Goal: Task Accomplishment & Management: Contribute content

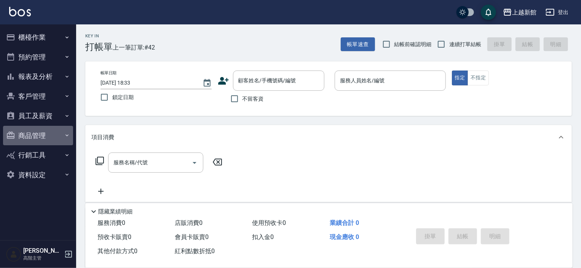
click at [36, 138] on button "商品管理" at bounding box center [38, 136] width 70 height 20
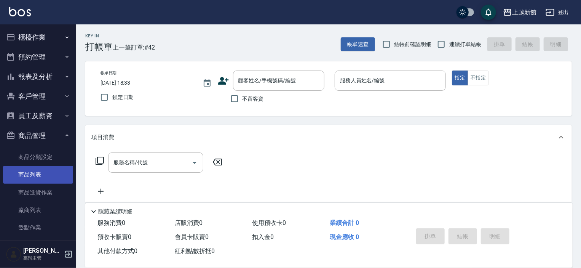
click at [35, 172] on link "商品列表" at bounding box center [38, 175] width 70 height 18
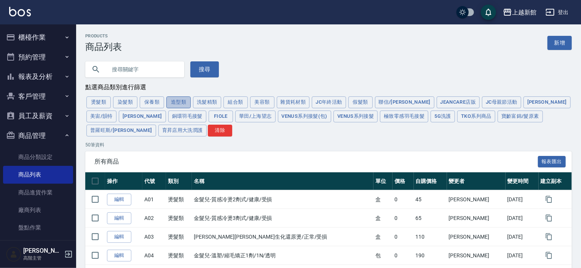
click at [177, 101] on button "造型類" at bounding box center [178, 102] width 24 height 12
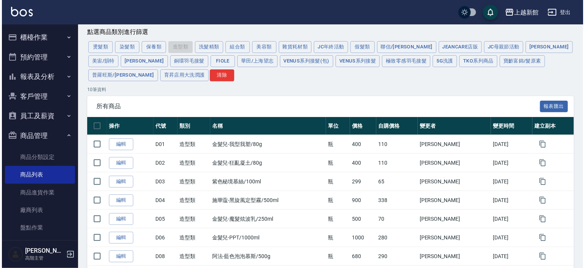
scroll to position [144, 0]
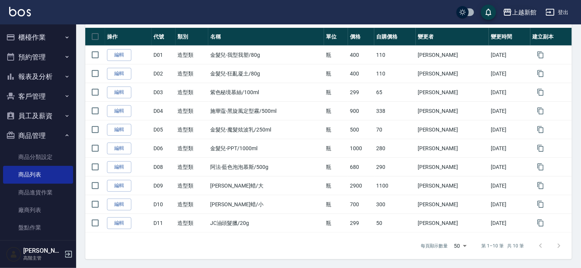
click at [521, 10] on div "上越新館" at bounding box center [524, 13] width 24 height 10
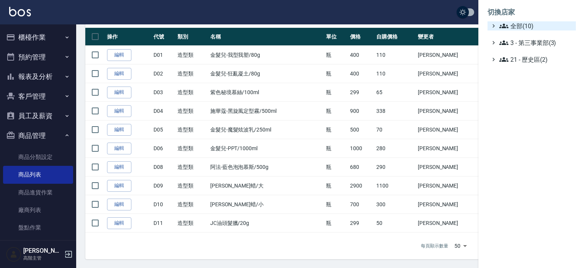
click at [513, 24] on span "全部(10)" at bounding box center [535, 25] width 73 height 9
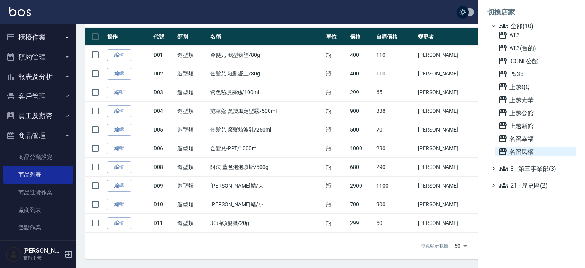
click at [520, 151] on span "名留民權" at bounding box center [535, 151] width 75 height 9
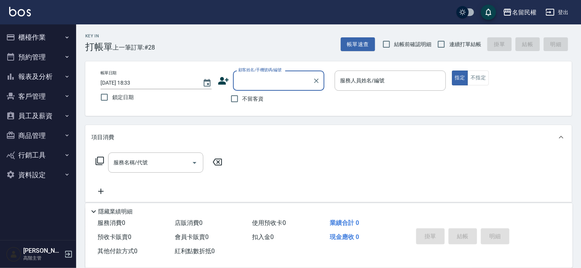
click at [35, 133] on button "商品管理" at bounding box center [38, 136] width 70 height 20
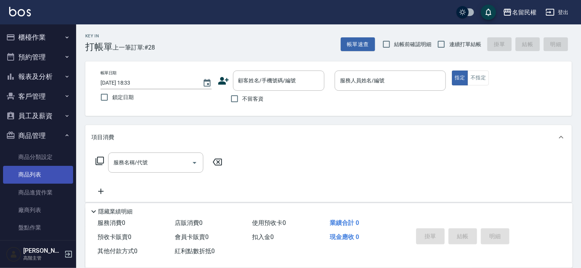
click at [29, 174] on link "商品列表" at bounding box center [38, 175] width 70 height 18
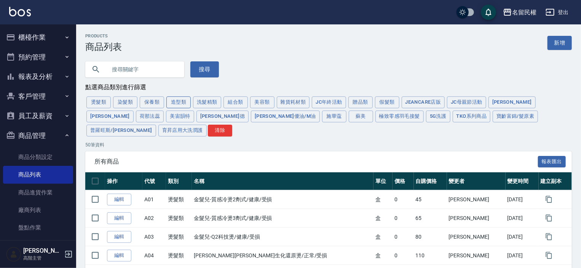
click at [178, 101] on button "造型類" at bounding box center [178, 102] width 24 height 12
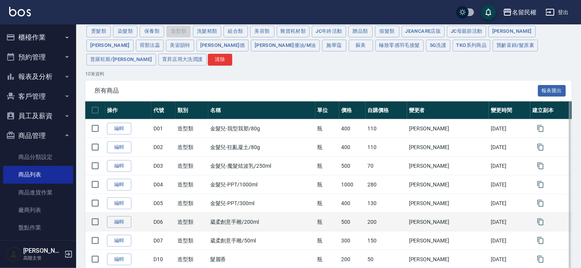
scroll to position [131, 0]
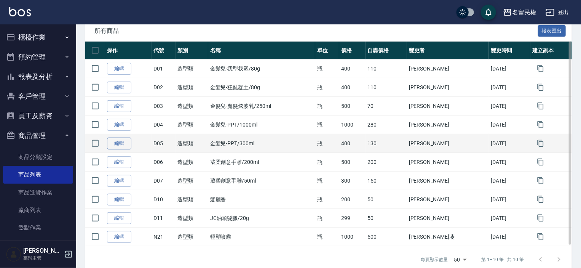
click at [121, 137] on link "編輯" at bounding box center [119, 143] width 24 height 12
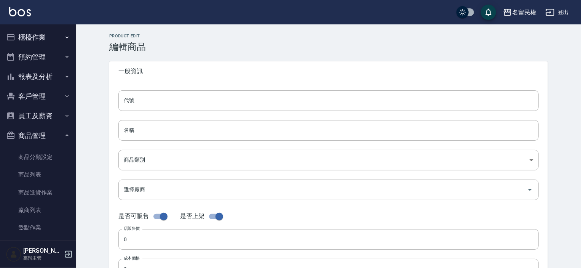
type input "D05"
type input "金髮兒-PPT/300ml"
type input "d3ed2d96-b9ad-4583-ac82-d74ab394b43c"
type input "400"
type input "130"
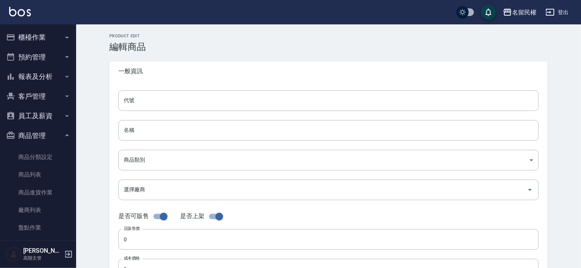
type input "130"
type input "瓶"
type input "UNSET"
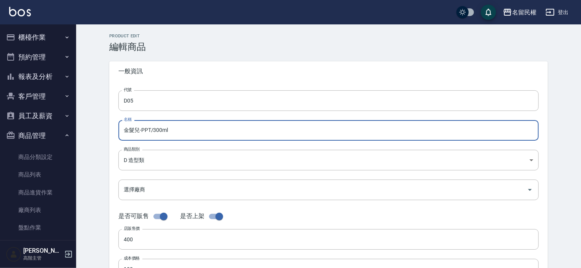
drag, startPoint x: 173, startPoint y: 132, endPoint x: 131, endPoint y: 137, distance: 42.9
click at [119, 138] on input "金髮兒-PPT/300ml" at bounding box center [328, 130] width 420 height 21
click at [518, 11] on div "名留民權" at bounding box center [524, 13] width 24 height 10
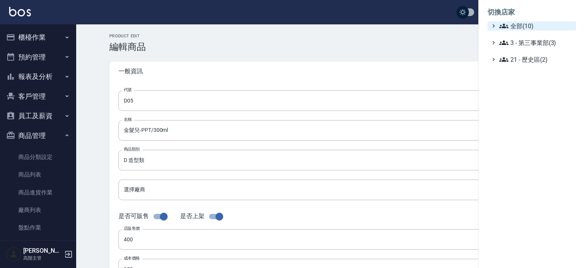
click at [507, 25] on icon at bounding box center [503, 26] width 9 height 5
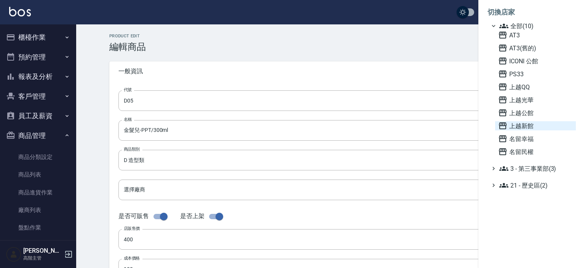
click at [524, 129] on span "上越新館" at bounding box center [535, 125] width 75 height 9
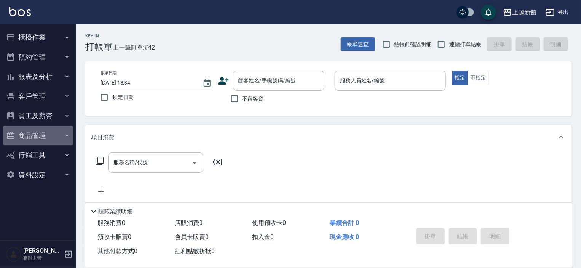
click at [32, 137] on button "商品管理" at bounding box center [38, 136] width 70 height 20
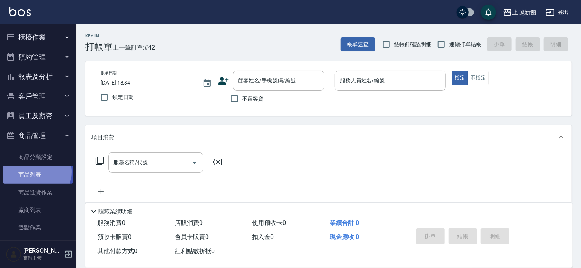
click at [33, 172] on link "商品列表" at bounding box center [38, 175] width 70 height 18
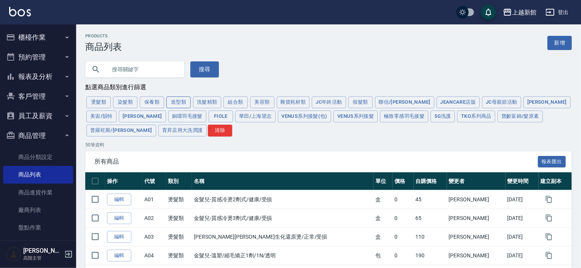
click at [177, 104] on button "造型類" at bounding box center [178, 102] width 24 height 12
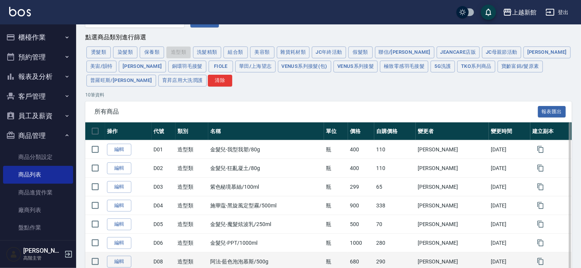
scroll to position [144, 0]
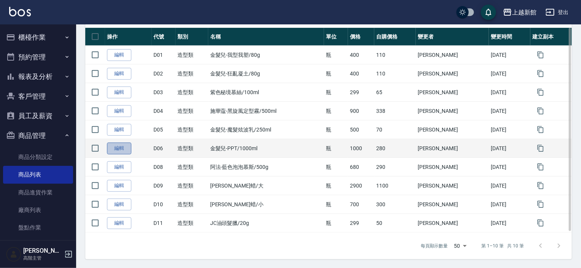
click at [120, 150] on link "編輯" at bounding box center [119, 148] width 24 height 12
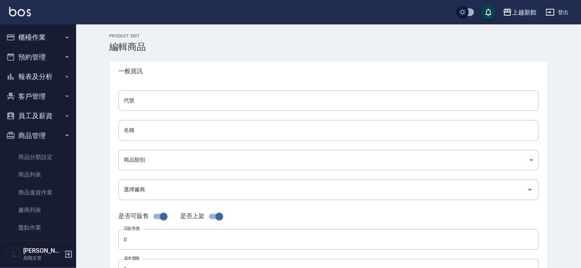
type input "D06"
type input "金髮兒-PPT/1000ml"
type input "97bde630-dac7-407d-a00a-6ebb6167f263"
type input "1000"
type input "280"
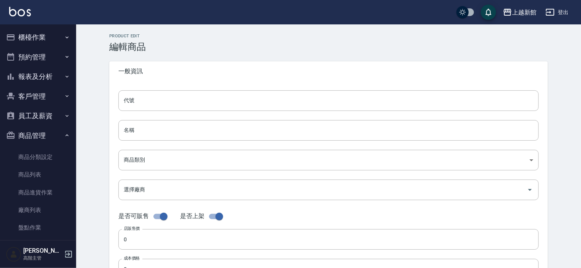
type input "280"
type input "瓶"
type input "UNSET"
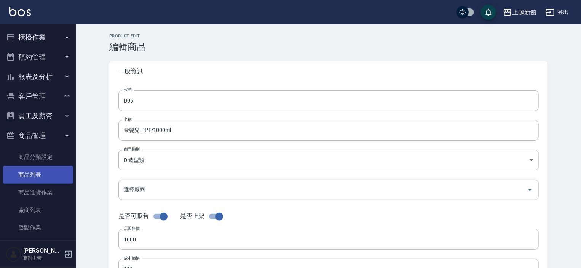
click at [30, 172] on link "商品列表" at bounding box center [38, 175] width 70 height 18
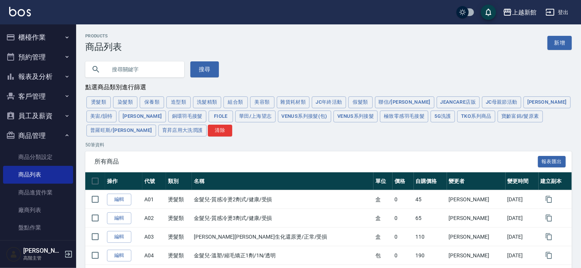
drag, startPoint x: 560, startPoint y: 45, endPoint x: 556, endPoint y: 57, distance: 13.1
click at [560, 44] on link "新增" at bounding box center [559, 43] width 24 height 14
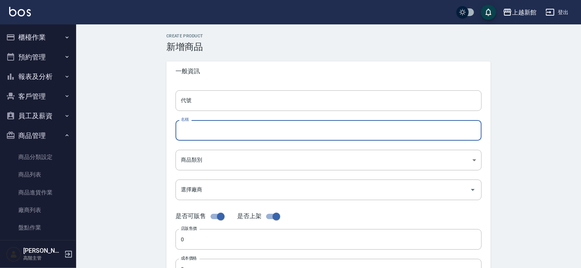
paste input "金髮兒-PPT/300ml"
type input "金髮兒-PPT/300ml"
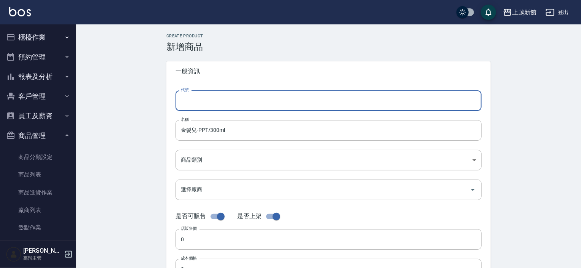
click at [207, 94] on input "代號" at bounding box center [328, 100] width 306 height 21
type input "D07"
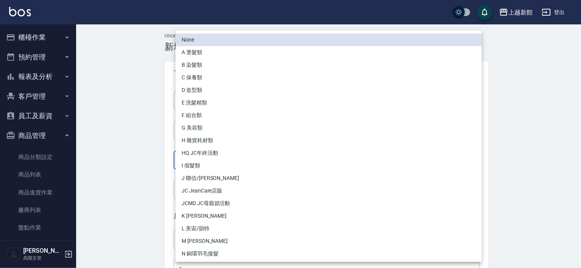
click at [189, 161] on body "上越新館 登出 櫃檯作業 打帳單 帳單列表 掛單列表 座位開單 營業儀表板 現金收支登錄 高階收支登錄 材料自購登錄 每日結帳 排班表 現場電腦打卡 掃碼打卡…" at bounding box center [290, 262] width 581 height 525
click at [200, 92] on li "D 造型類" at bounding box center [328, 90] width 306 height 13
type input "97bde630-dac7-407d-a00a-6ebb6167f263"
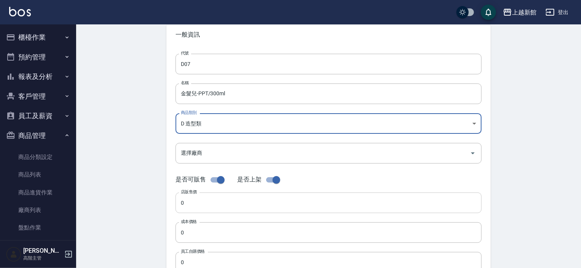
scroll to position [76, 0]
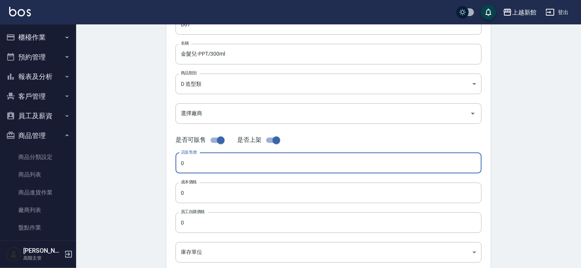
click at [198, 169] on input "0" at bounding box center [328, 163] width 306 height 21
type input "400"
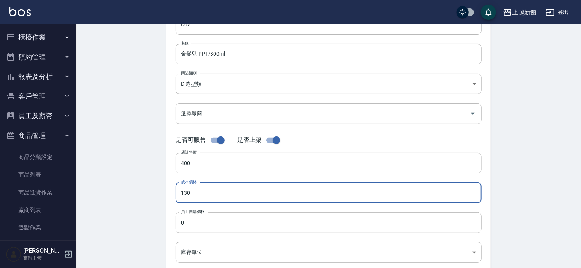
type input "130"
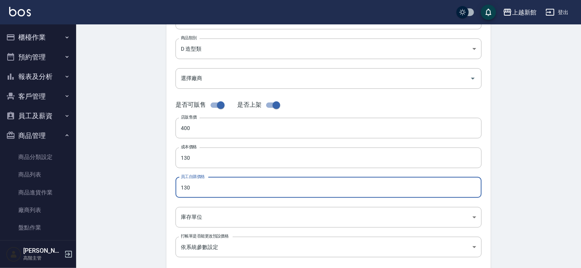
scroll to position [152, 0]
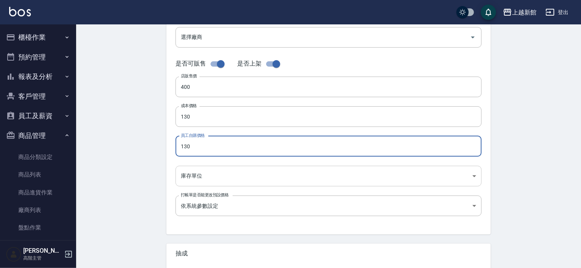
type input "130"
click at [204, 182] on body "上越新館 登出 櫃檯作業 打帳單 帳單列表 掛單列表 座位開單 營業儀表板 現金收支登錄 高階收支登錄 材料自購登錄 每日結帳 排班表 現場電腦打卡 掃碼打卡…" at bounding box center [290, 110] width 581 height 525
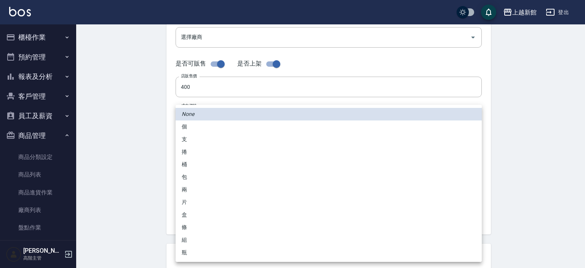
click at [195, 250] on li "瓶" at bounding box center [328, 252] width 306 height 13
type input "瓶"
click at [195, 250] on li "瓶" at bounding box center [328, 252] width 306 height 13
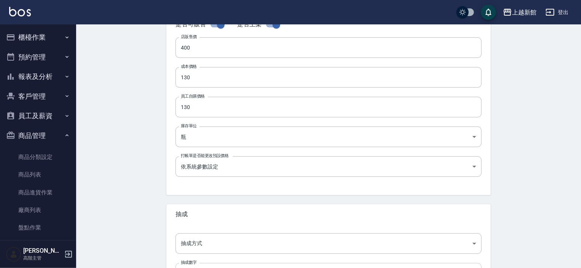
scroll to position [257, 0]
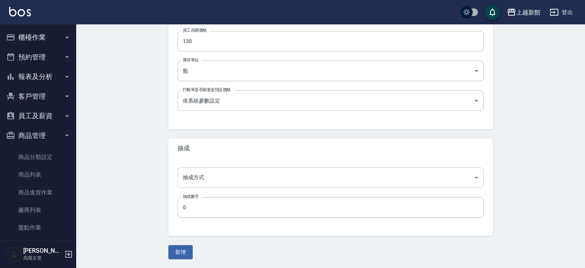
click at [196, 181] on body "上越新館 登出 櫃檯作業 打帳單 帳單列表 掛單列表 座位開單 營業儀表板 現金收支登錄 高階收支登錄 材料自購登錄 每日結帳 排班表 現場電腦打卡 掃碼打卡…" at bounding box center [292, 5] width 585 height 525
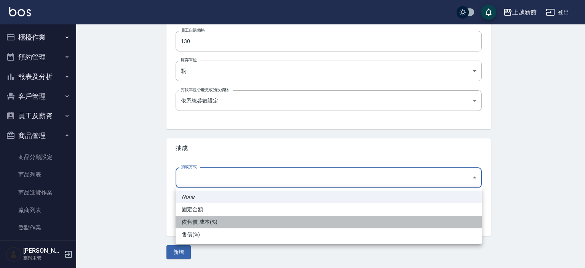
click at [201, 220] on li "依售價-成本(%)" at bounding box center [328, 221] width 306 height 13
type input "byCost"
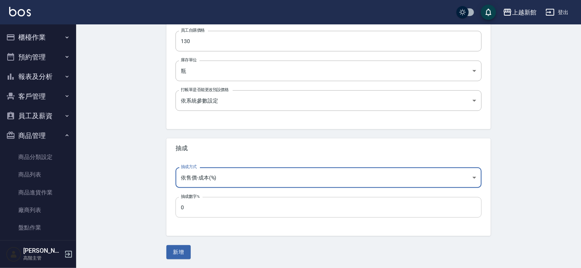
click at [193, 217] on input "0" at bounding box center [328, 207] width 306 height 21
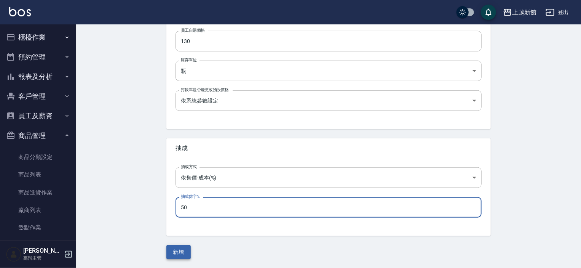
type input "50"
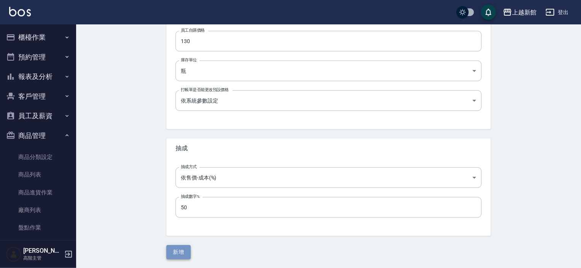
click at [179, 249] on button "新增" at bounding box center [178, 252] width 24 height 14
